Goal: Check status: Check status

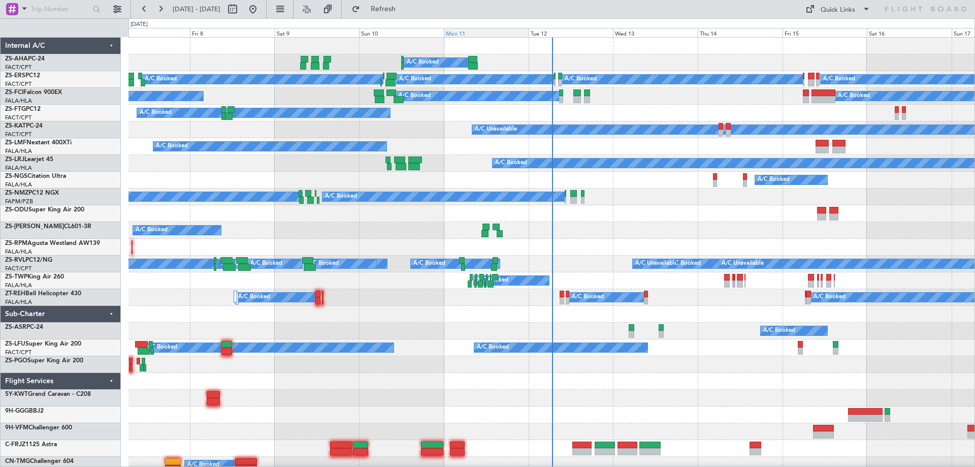
click at [489, 34] on div "Mon 11" at bounding box center [486, 32] width 85 height 9
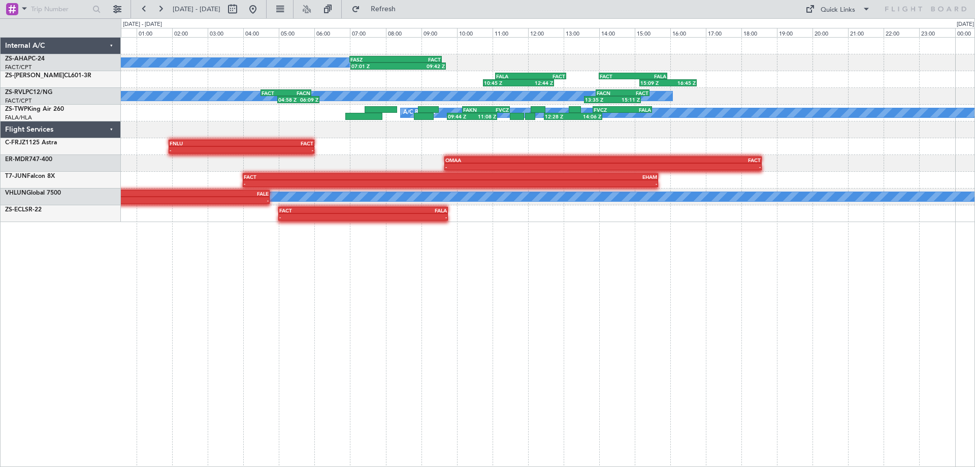
click at [776, 261] on div "A/C Booked 07:01 Z 09:42 Z FASZ 07:00 Z FACT 09:35 Z 10:45 Z 12:44 Z FALA 11:05…" at bounding box center [548, 252] width 854 height 430
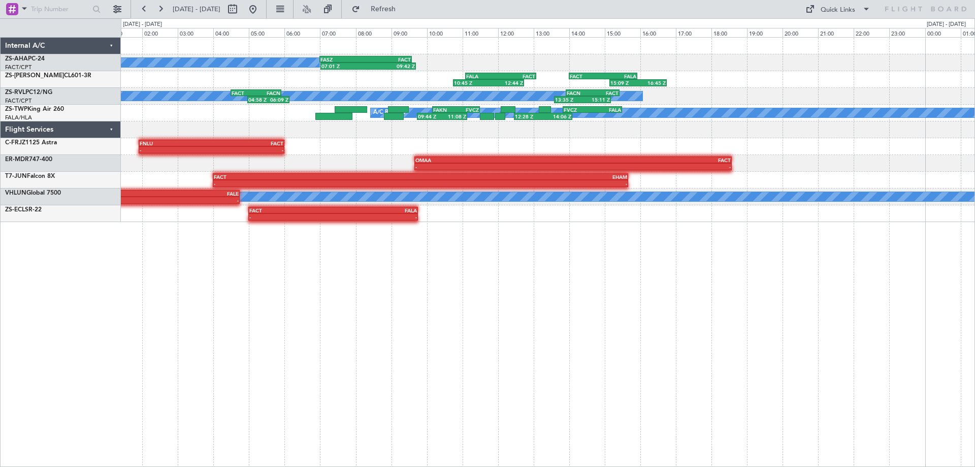
click at [755, 271] on div "A/C Booked 07:01 Z 09:42 Z FASZ 07:00 Z FACT 09:35 Z 10:45 Z 12:44 Z FALA 11:05…" at bounding box center [548, 252] width 854 height 430
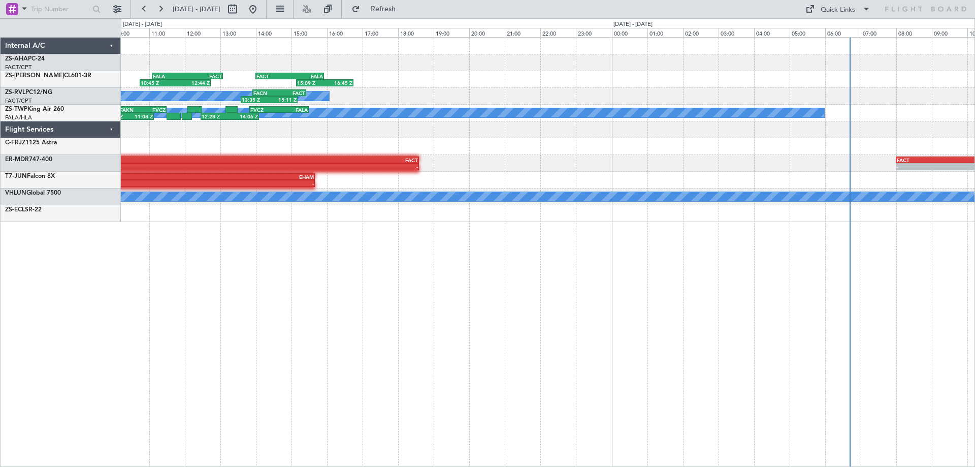
click at [382, 364] on div "FASZ 07:00 Z FACT 09:35 Z 07:01 Z 09:42 Z A/C Booked 10:45 Z 12:44 Z FALA 11:05…" at bounding box center [548, 252] width 854 height 430
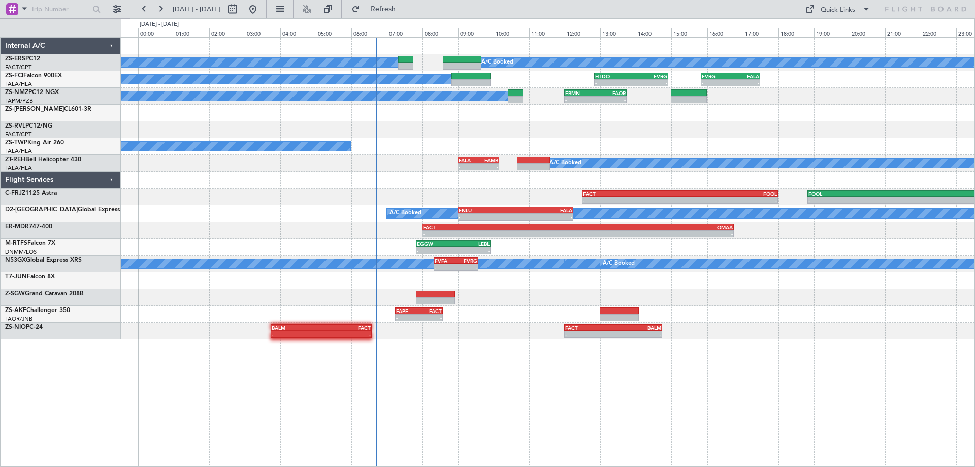
click at [512, 387] on div "A/C Booked A/C Booked A/C Booked - - HTDO 12:50 Z FVRG 14:55 Z - - FVRG 15:50 Z…" at bounding box center [548, 252] width 854 height 430
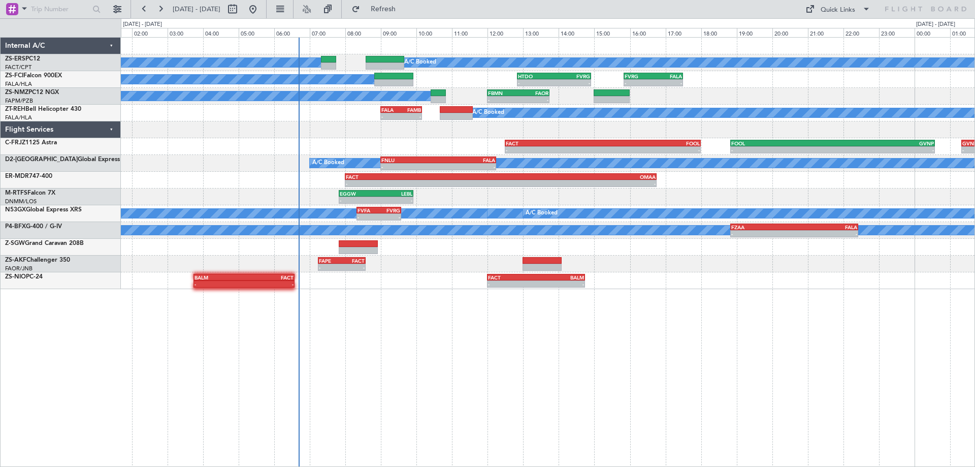
click at [581, 400] on div "A/C Booked A/C Booked A/C Booked - - HTDO 12:50 Z FVRG 14:55 Z - - FVRG 15:50 Z…" at bounding box center [548, 252] width 854 height 430
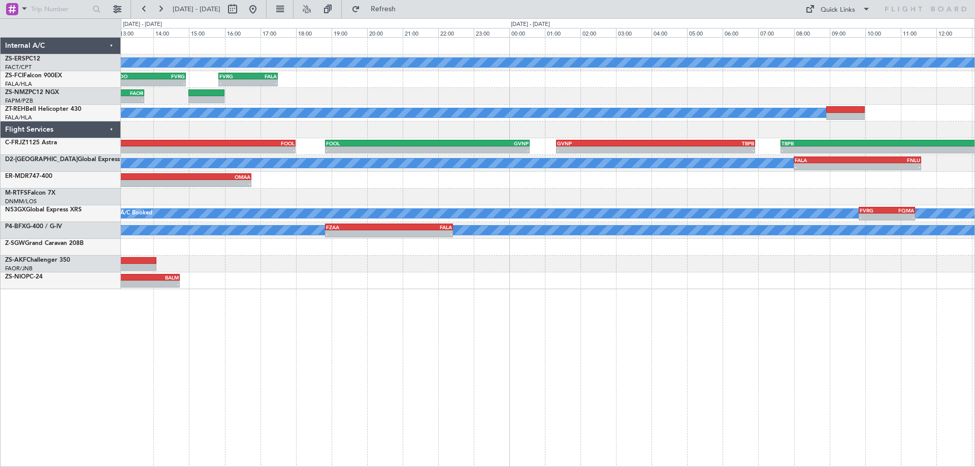
click at [261, 146] on div "A/C Booked A/C Booked - - HTDO 12:50 Z FVRG 14:55 Z - - FVRG 15:50 Z FALA 17:30…" at bounding box center [548, 163] width 854 height 251
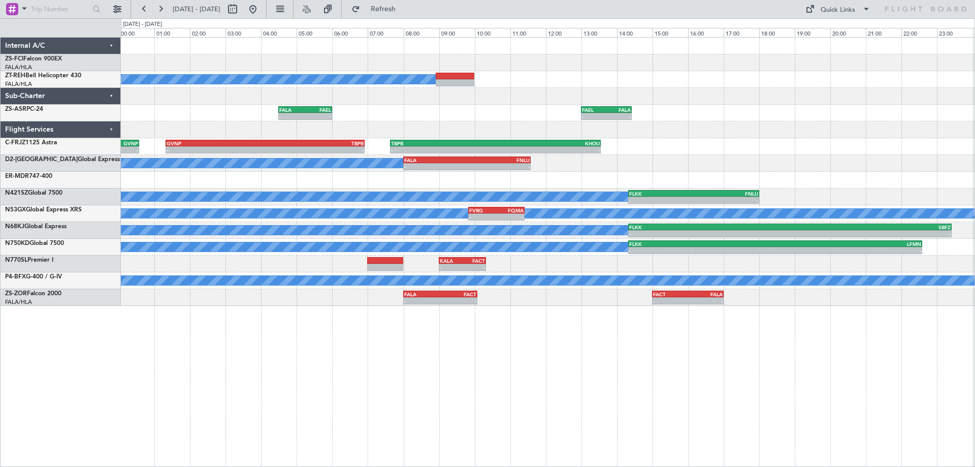
click at [662, 398] on div "A/C Booked - - FALA 04:30 Z FAEL 06:00 Z - - FAEL 13:00 Z FALA 14:25 Z - - FOOL…" at bounding box center [548, 252] width 854 height 430
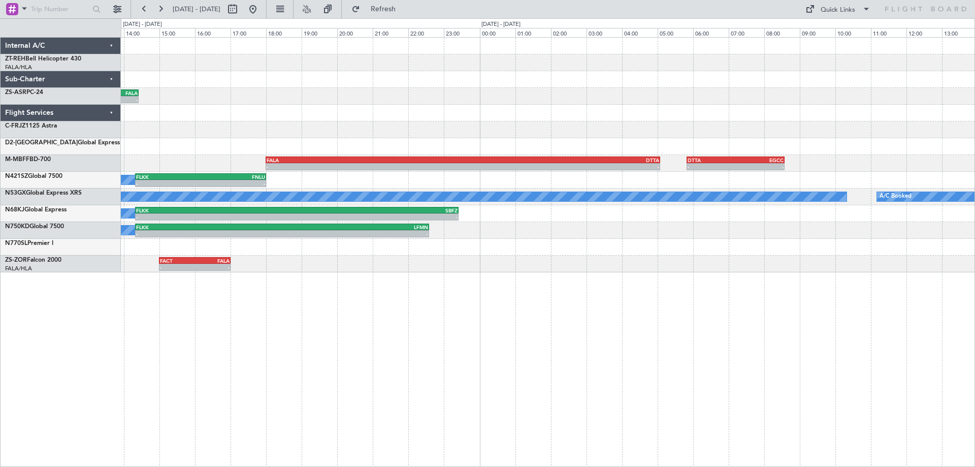
click at [293, 150] on div "A/C Booked - - FAEL 13:00 Z FALA 14:25 Z A/C Booked - - KHOU 14:50 Z CYHM 18:05…" at bounding box center [548, 155] width 854 height 235
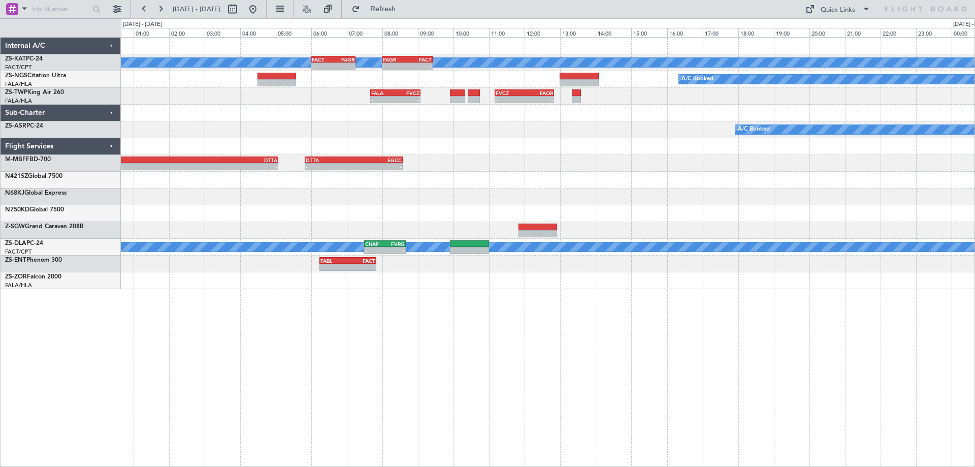
click at [552, 408] on div "A/C Unavailable - - FACT 06:00 Z FAGR 07:15 Z - - FAGR 08:00 Z FACT 09:25 Z A/C…" at bounding box center [548, 252] width 854 height 430
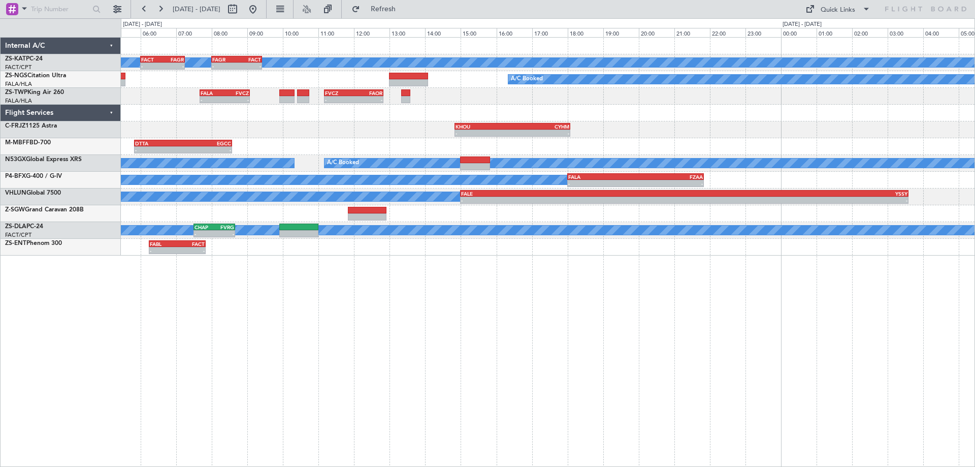
click at [395, 175] on div "A/C Unavailable - - FACT 06:00 Z FAGR 07:15 Z - - FAGR 08:00 Z FACT 09:25 Z A/C…" at bounding box center [548, 147] width 854 height 218
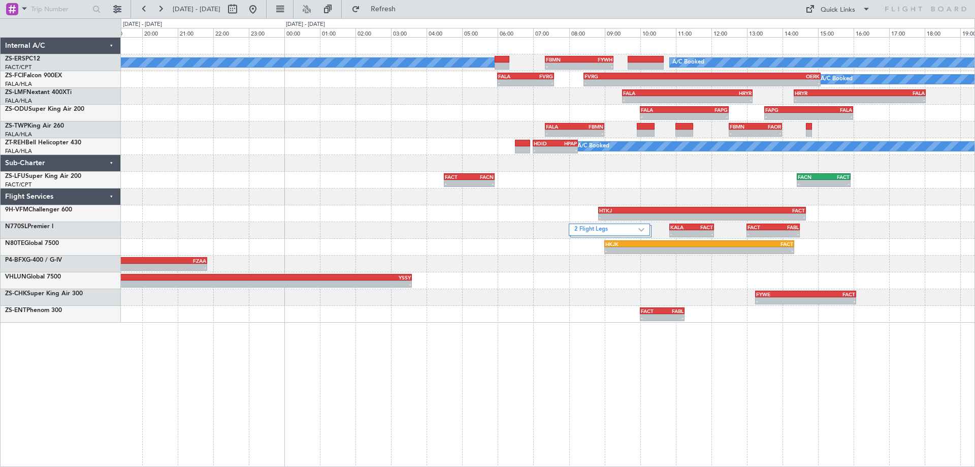
click at [510, 314] on div "- - FACT 10:00 Z FABL 11:15 Z" at bounding box center [548, 314] width 854 height 17
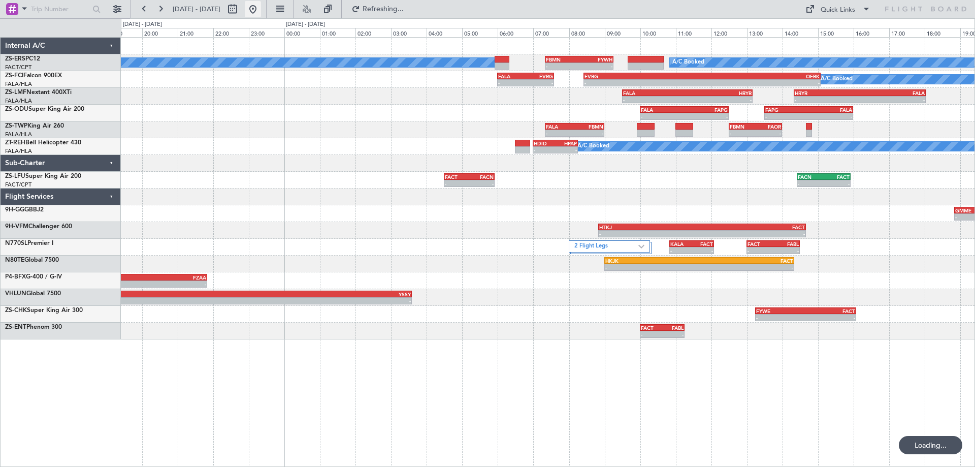
click at [261, 9] on button at bounding box center [253, 9] width 16 height 16
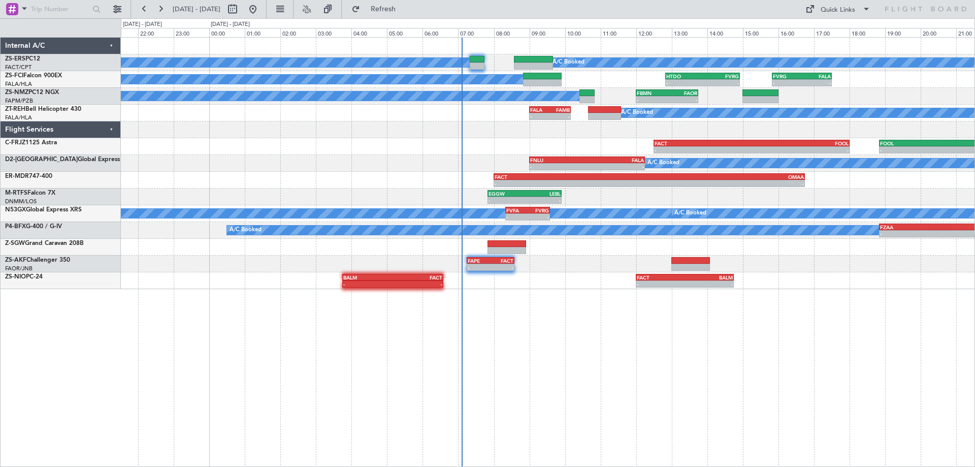
click at [558, 394] on div "A/C Booked A/C Booked A/C Booked - - HTDO 12:50 Z FVRG 14:55 Z - - FVRG 15:50 Z…" at bounding box center [548, 252] width 854 height 430
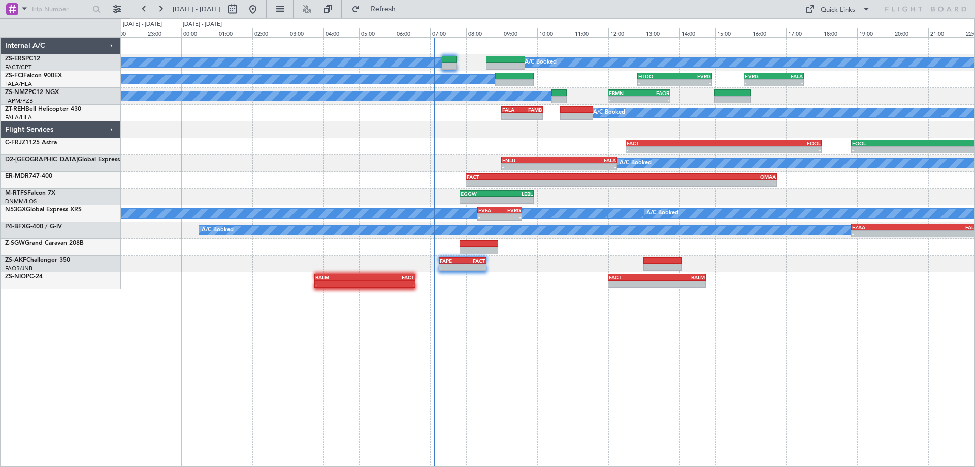
click at [578, 313] on div "A/C Booked A/C Booked A/C Booked - - HTDO 12:50 Z FVRG 14:55 Z - - FVRG 15:50 Z…" at bounding box center [548, 252] width 854 height 430
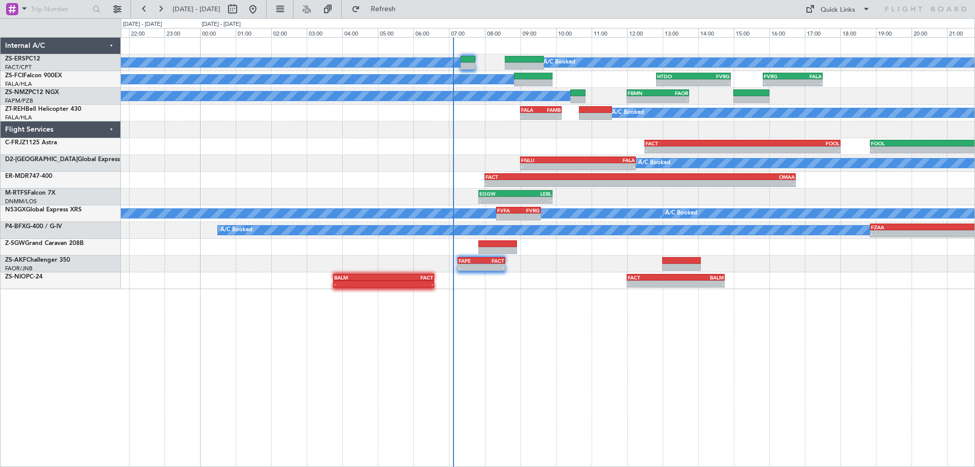
click at [596, 308] on div "A/C Booked A/C Booked A/C Booked - - HTDO 12:50 Z FVRG 14:55 Z - - FVRG 15:50 Z…" at bounding box center [548, 252] width 854 height 430
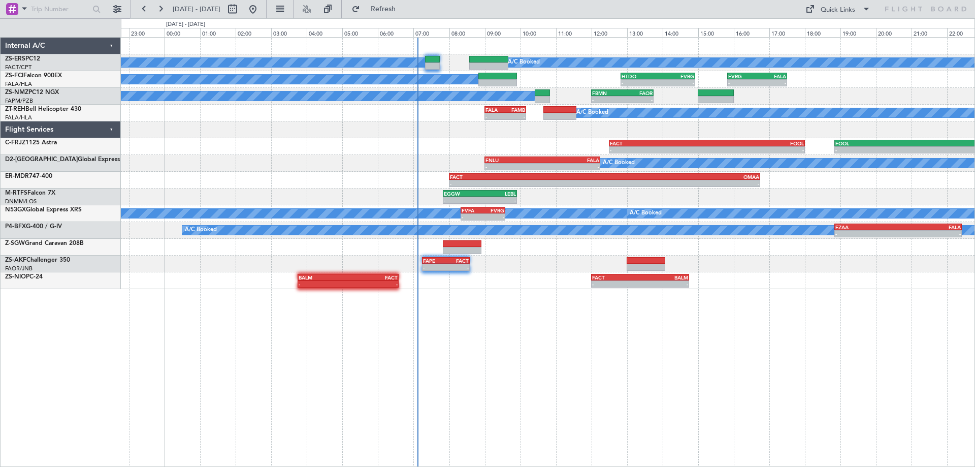
click at [590, 311] on div "A/C Booked A/C Booked A/C Booked - - HTDO 12:50 Z FVRG 14:55 Z - - FVRG 15:50 Z…" at bounding box center [548, 252] width 854 height 430
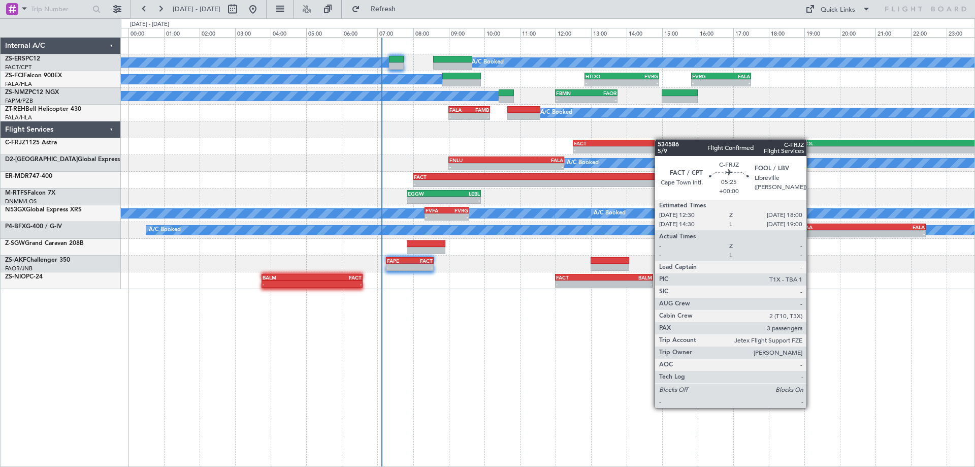
click at [656, 140] on div "A/C Booked A/C Booked A/C Booked - - HTDO 12:50 Z FVRG 14:55 Z - - FVRG 15:50 Z…" at bounding box center [548, 163] width 854 height 251
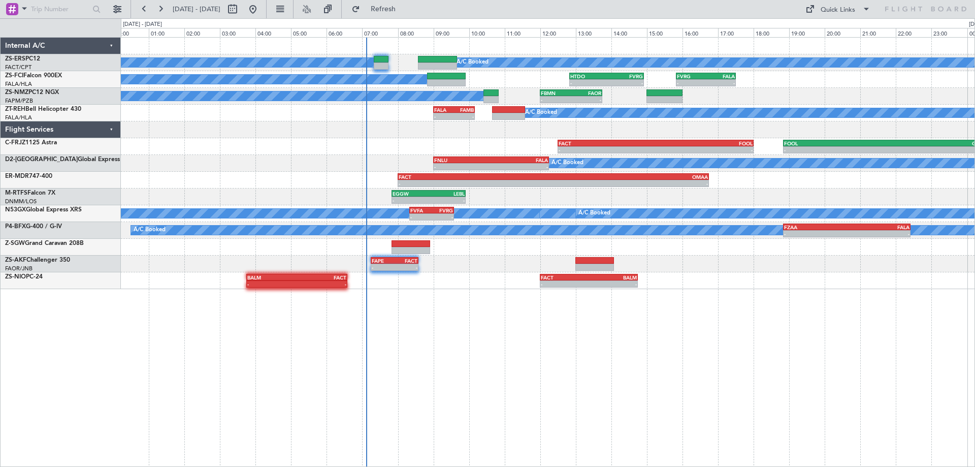
click at [749, 422] on div "A/C Booked A/C Booked A/C Booked - - HTDO 12:50 Z FVRG 14:55 Z - - FVRG 15:50 Z…" at bounding box center [548, 252] width 854 height 430
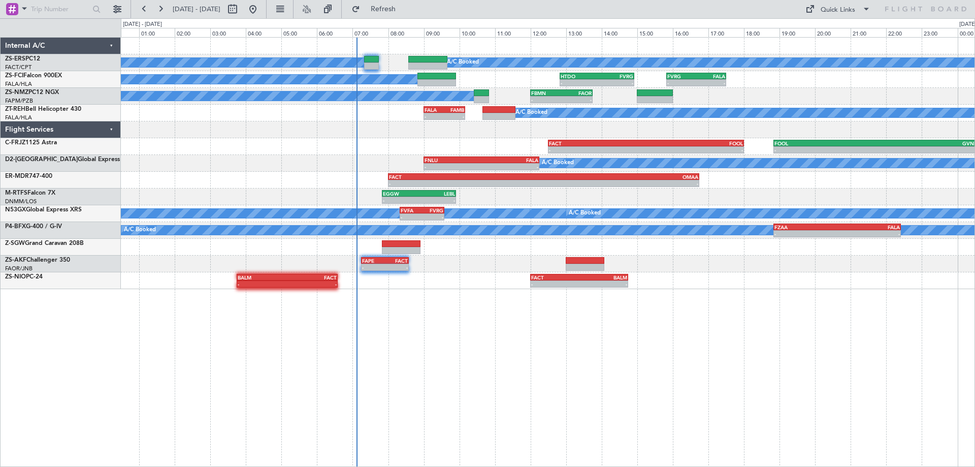
click at [743, 421] on div "A/C Booked A/C Booked A/C Booked - - HTDO 12:50 Z FVRG 14:55 Z - - FVRG 15:50 Z…" at bounding box center [548, 252] width 854 height 430
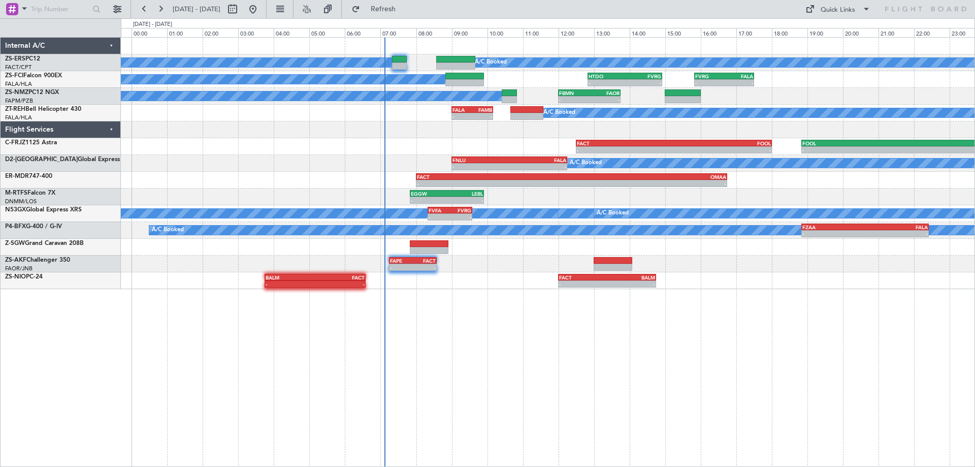
click at [691, 413] on div "A/C Booked A/C Booked A/C Booked - - HTDO 12:50 Z FVRG 14:55 Z - - FVRG 15:50 Z…" at bounding box center [548, 252] width 854 height 430
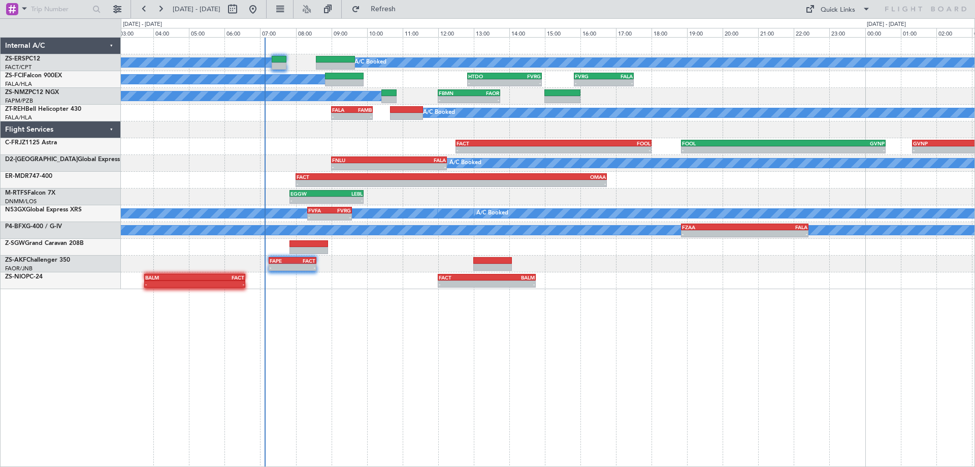
click at [581, 392] on div "A/C Booked A/C Booked A/C Booked - - HTDO 12:50 Z FVRG 14:55 Z - - FVRG 15:50 Z…" at bounding box center [548, 252] width 854 height 430
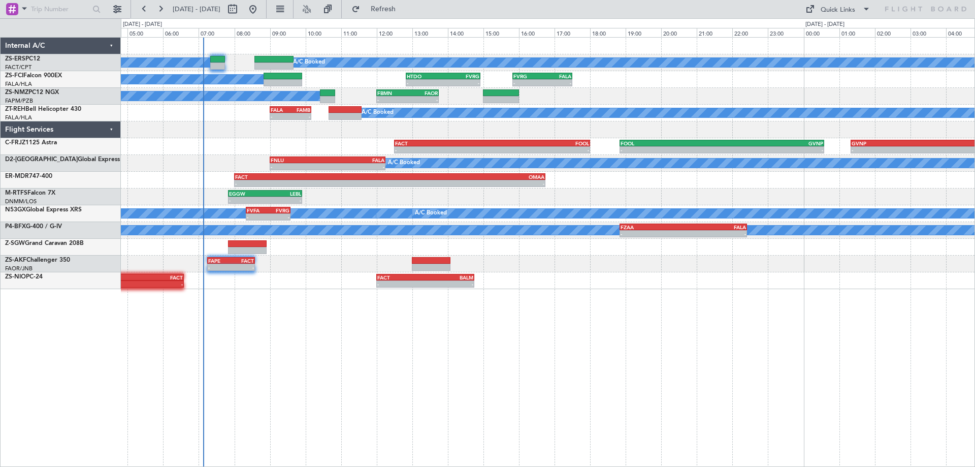
click at [724, 361] on div "A/C Booked A/C Booked A/C Booked - - HTDO 12:50 Z FVRG 14:55 Z - - FVRG 15:50 Z…" at bounding box center [548, 252] width 854 height 430
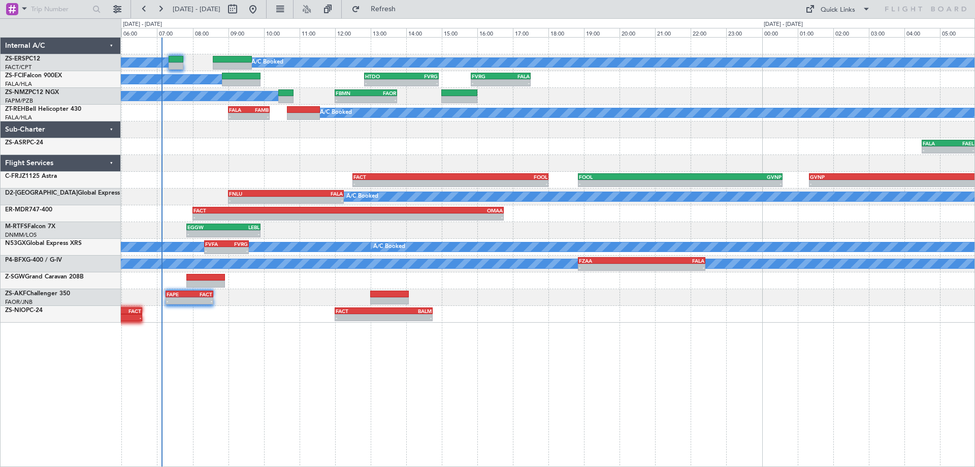
click at [523, 375] on div "A/C Booked A/C Booked A/C Booked - - HTDO 12:50 Z FVRG 14:55 Z - - FVRG 15:50 Z…" at bounding box center [548, 252] width 854 height 430
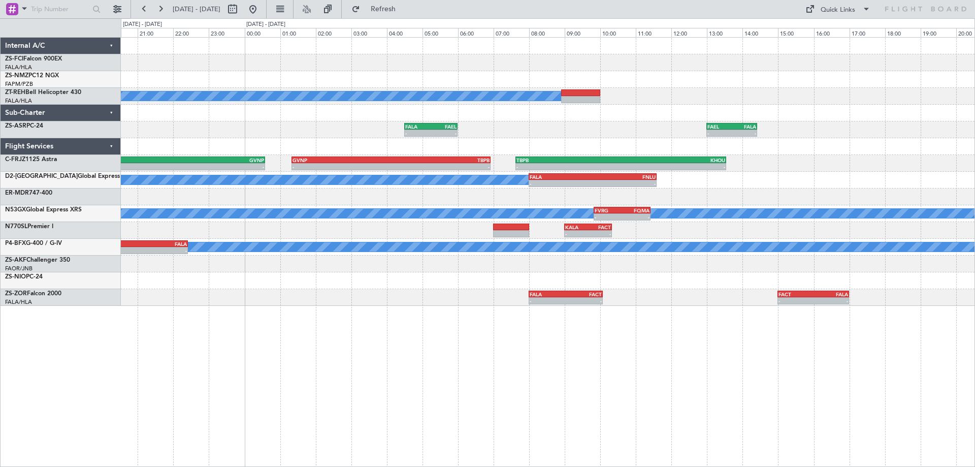
click at [607, 382] on div "FVRG 15:50 Z FALA 17:30 Z - - HTDO 12:50 Z FVRG 14:55 Z - - A/C Booked - - FALA…" at bounding box center [548, 252] width 854 height 430
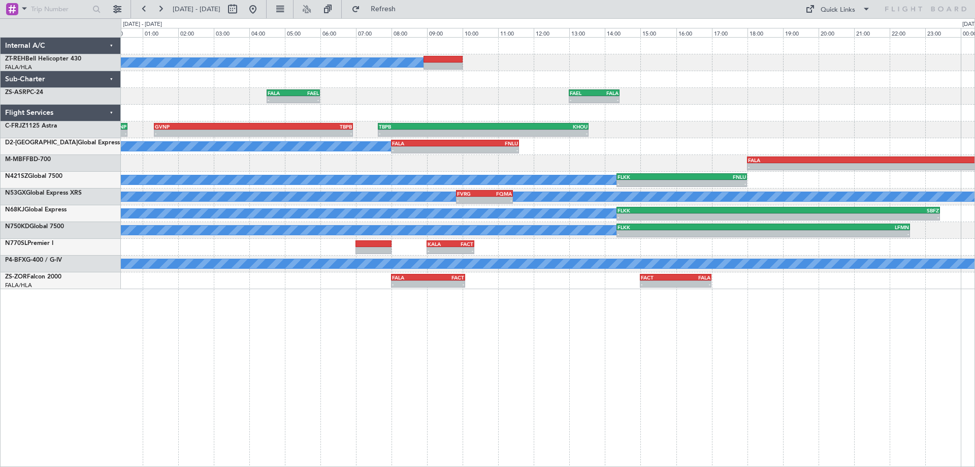
click at [608, 385] on div "A/C Booked - - FALA 04:30 Z FAEL 06:00 Z - - FAEL 13:00 Z FALA 14:25 Z - - FOOL…" at bounding box center [548, 252] width 854 height 430
click at [377, 391] on div "A/C Booked - - FALA 04:30 Z FAEL 06:00 Z - - FAEL 13:00 Z FALA 14:25 Z - - FOOL…" at bounding box center [548, 252] width 854 height 430
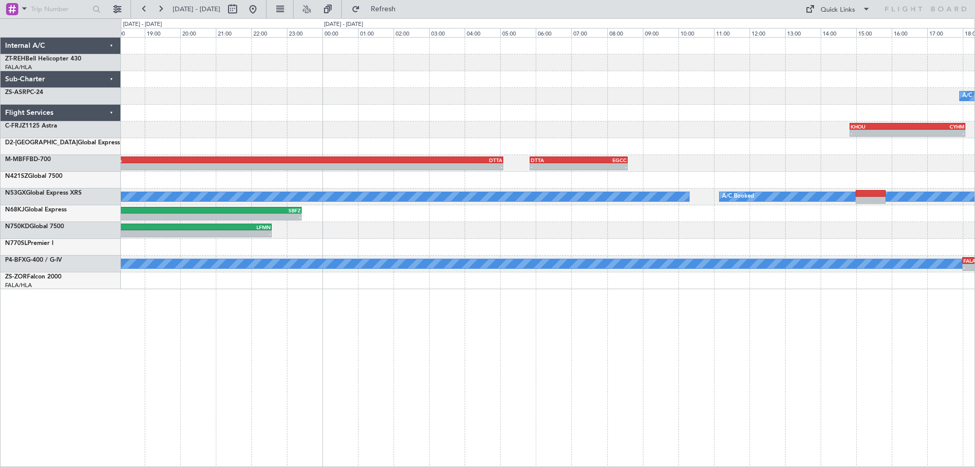
click at [649, 406] on div "A/C Booked - - FAEL 13:00 Z FALA 14:25 Z - - KHOU 14:50 Z CYHM 18:05 Z TBPB 07:…" at bounding box center [548, 252] width 854 height 430
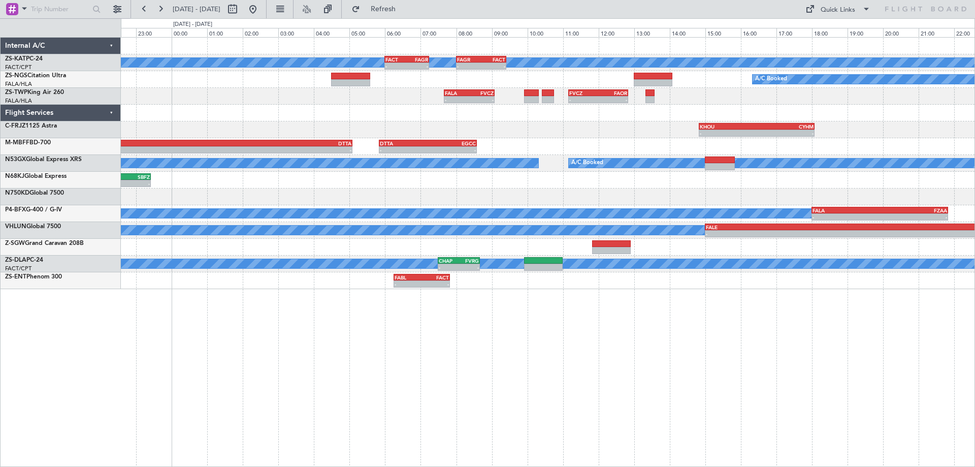
click at [667, 409] on div "A/C Unavailable - - FACT 06:00 Z FAGR 07:15 Z - - FAGR 08:00 Z FACT 09:25 Z A/C…" at bounding box center [548, 252] width 854 height 430
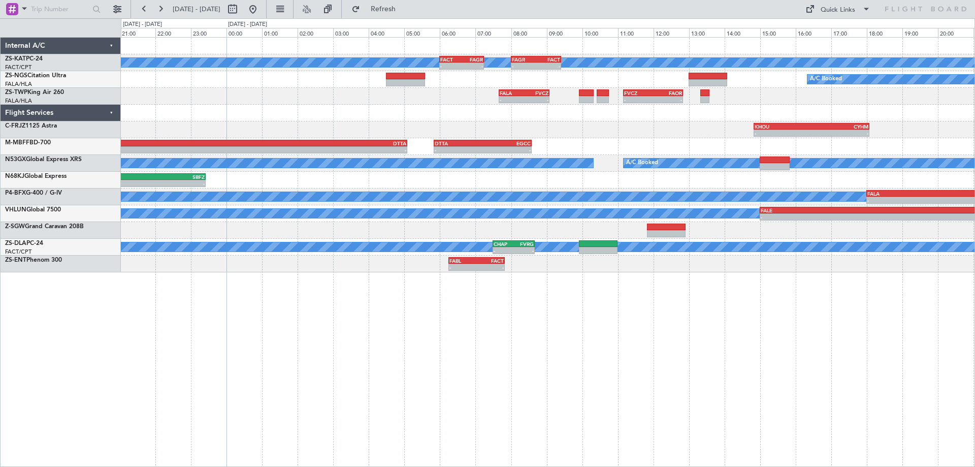
click at [671, 323] on div "A/C Unavailable - - FACT 06:00 Z FAGR 07:15 Z - - FAGR 08:00 Z FACT 09:25 Z A/C…" at bounding box center [548, 252] width 854 height 430
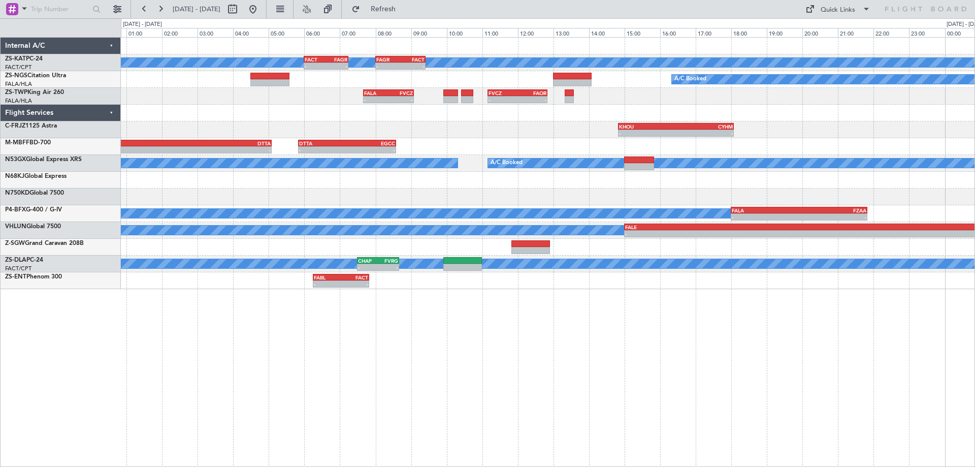
click at [670, 407] on div "A/C Unavailable - - FACT 06:00 Z FAGR 07:15 Z - - FAGR 08:00 Z FACT 09:25 Z A/C…" at bounding box center [548, 252] width 854 height 430
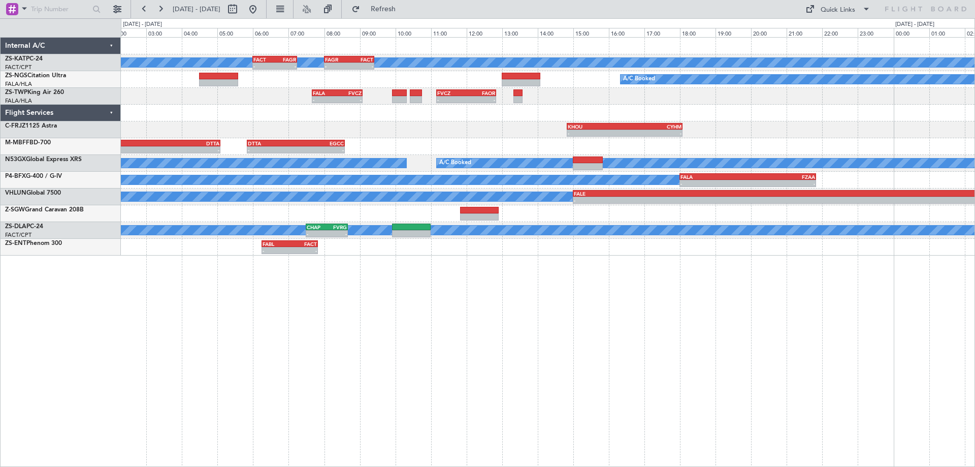
click at [774, 358] on div "A/C Unavailable - - FACT 06:00 Z FAGR 07:15 Z - - FAGR 08:00 Z FACT 09:25 Z A/C…" at bounding box center [548, 252] width 854 height 430
click at [539, 345] on div "A/C Unavailable - - FACT 06:00 Z FAGR 07:15 Z - - FAGR 08:00 Z FACT 09:25 Z A/C…" at bounding box center [548, 252] width 854 height 430
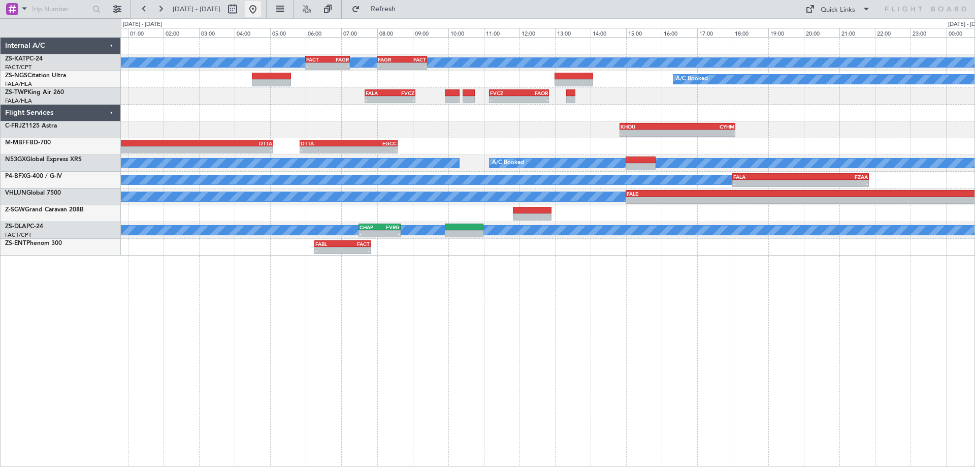
click at [261, 5] on button at bounding box center [253, 9] width 16 height 16
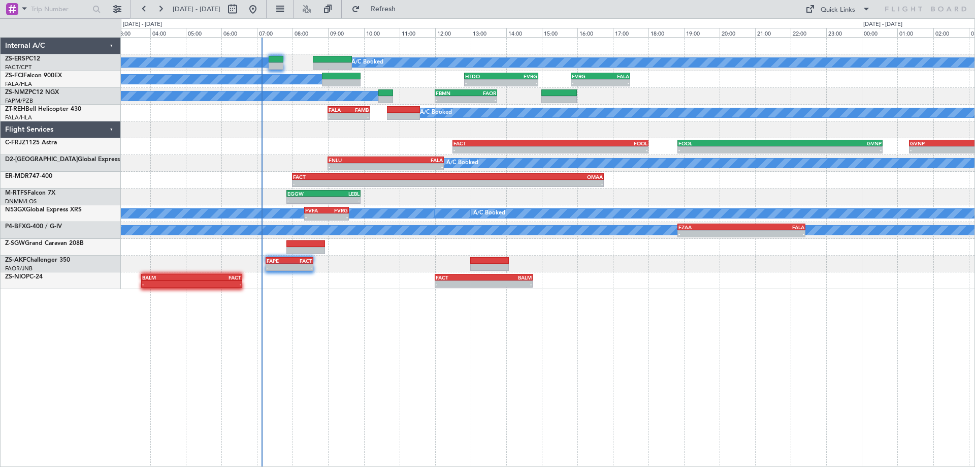
click at [420, 372] on div "A/C Booked A/C Booked - - HTDO 12:50 Z FVRG 14:55 Z - - FVRG 15:50 Z FALA 17:30…" at bounding box center [548, 252] width 854 height 430
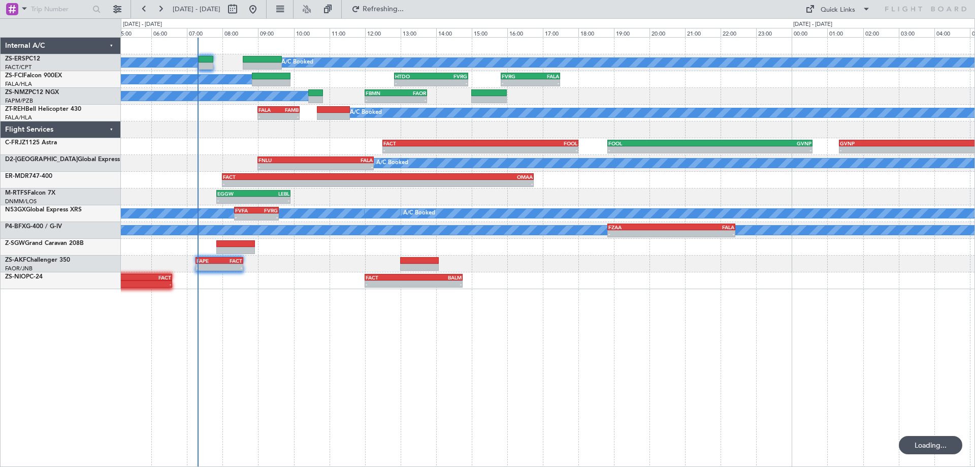
click at [783, 321] on div "A/C Booked A/C Booked A/C Booked - - HTDO 12:50 Z FVRG 14:55 Z - - FVRG 15:50 Z…" at bounding box center [548, 252] width 854 height 430
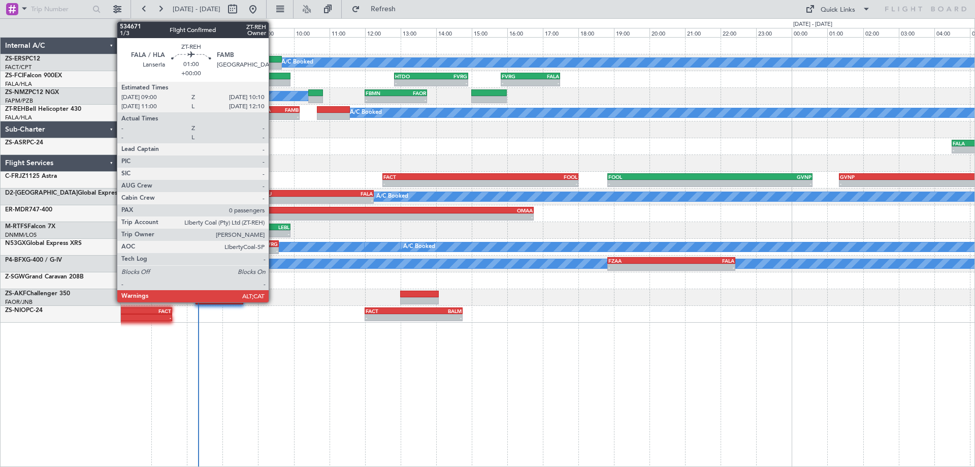
click at [273, 113] on div "- -" at bounding box center [279, 116] width 42 height 7
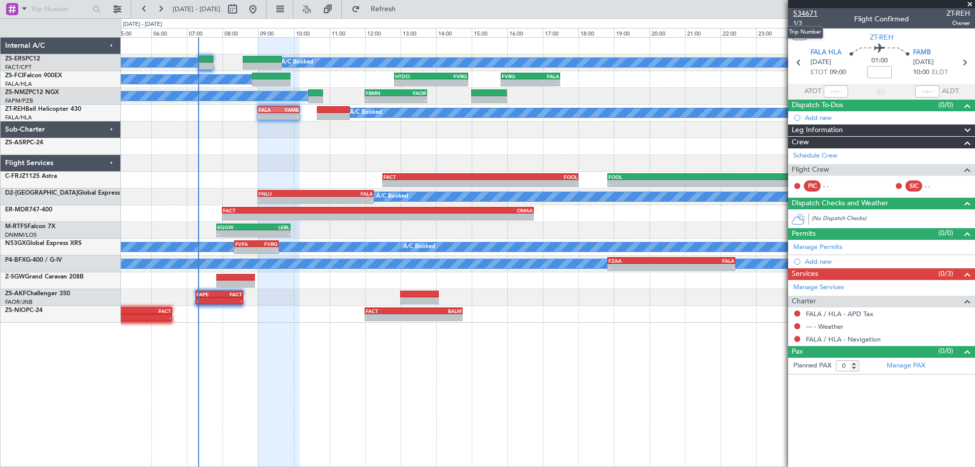
click at [808, 14] on span "534671" at bounding box center [806, 13] width 24 height 11
